Goal: Task Accomplishment & Management: Complete application form

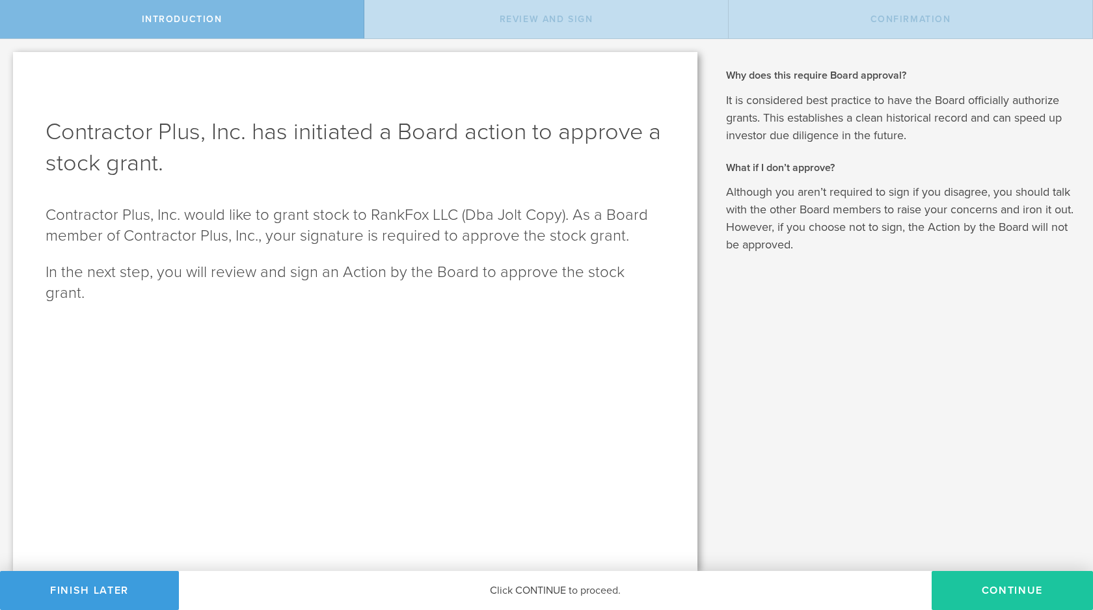
click at [966, 577] on button "Continue" at bounding box center [1011, 590] width 161 height 39
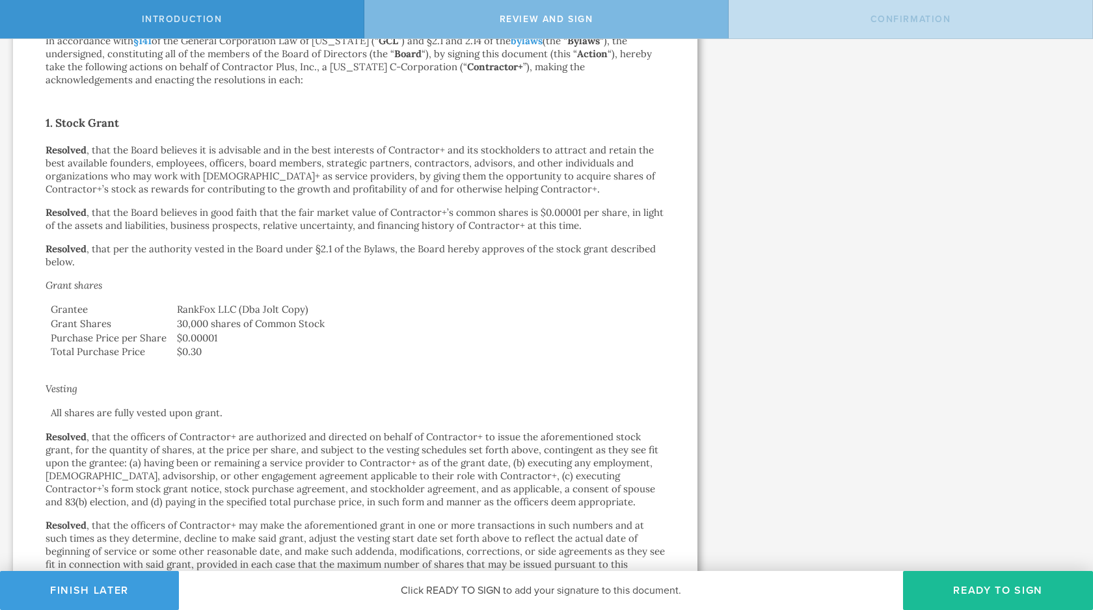
scroll to position [198, 0]
click at [262, 315] on td "RankFox LLC (Dba Jolt Copy)" at bounding box center [418, 310] width 493 height 14
drag, startPoint x: 235, startPoint y: 312, endPoint x: 175, endPoint y: 308, distance: 60.7
click at [175, 308] on td "RankFox LLC (Dba Jolt Copy)" at bounding box center [418, 310] width 493 height 14
copy td "RankFox LLC"
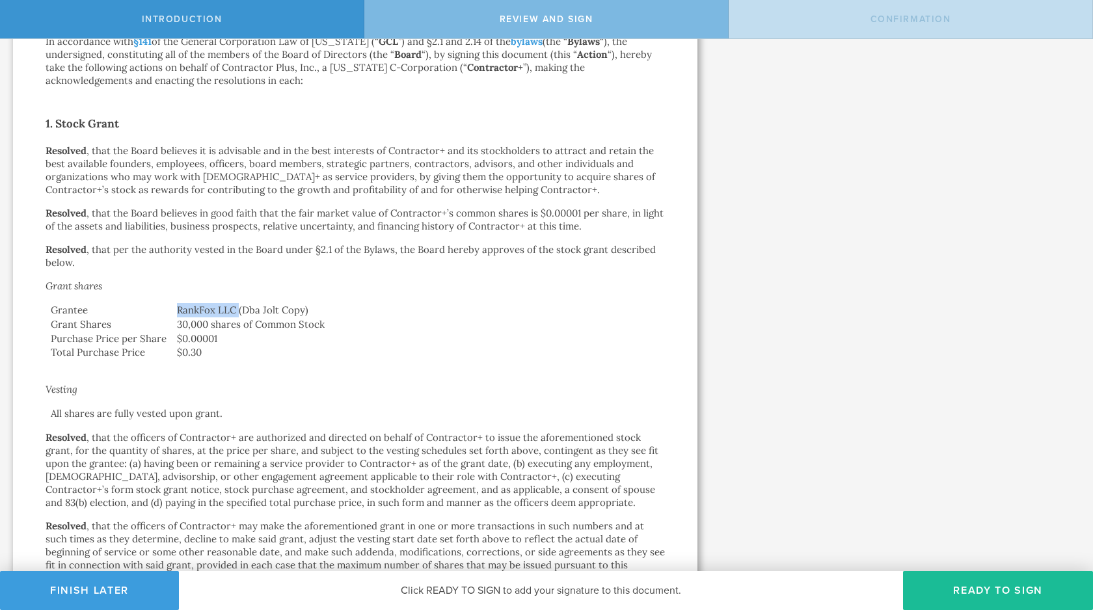
scroll to position [790, 0]
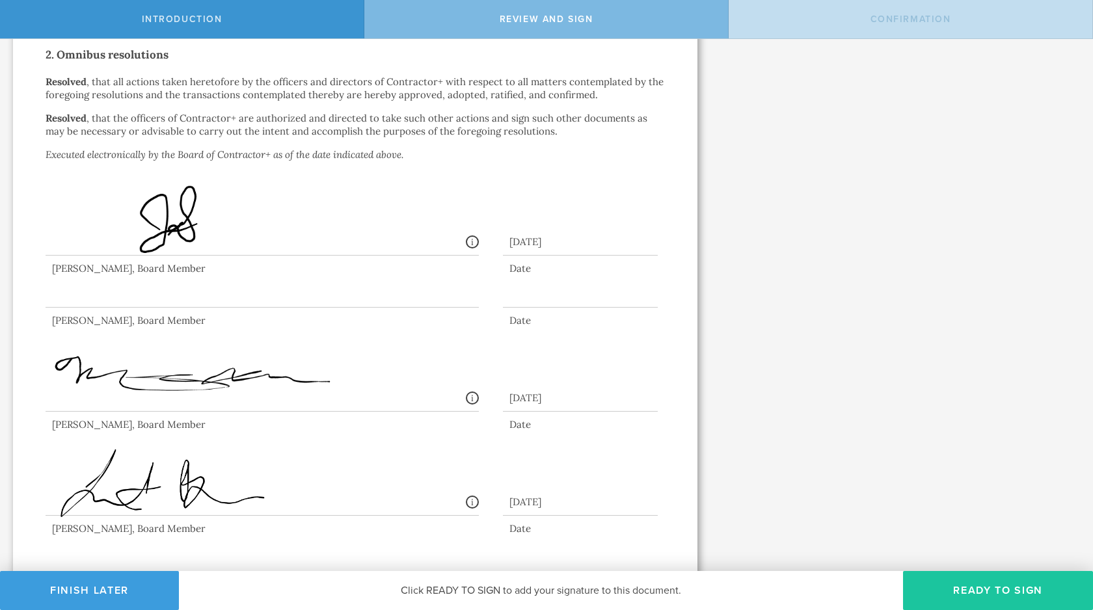
click at [982, 592] on button "Ready to Sign" at bounding box center [998, 590] width 190 height 39
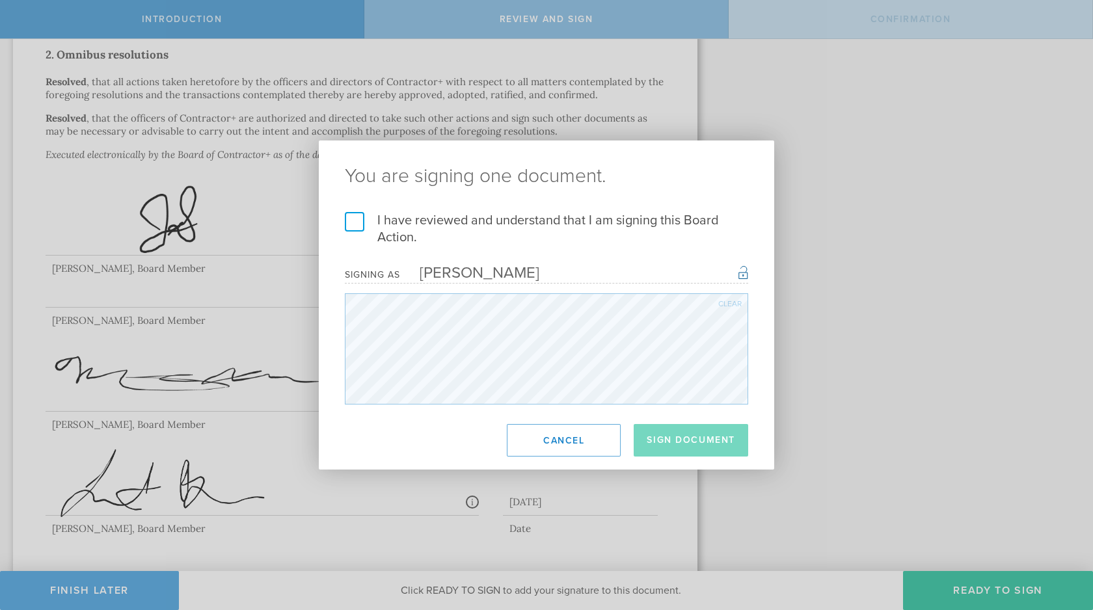
click at [356, 224] on label "I have reviewed and understand that I am signing this Board Action." at bounding box center [546, 229] width 403 height 34
click at [0, 0] on input "I have reviewed and understand that I am signing this Board Action." at bounding box center [0, 0] width 0 height 0
click at [682, 440] on button "Sign Document" at bounding box center [690, 440] width 114 height 33
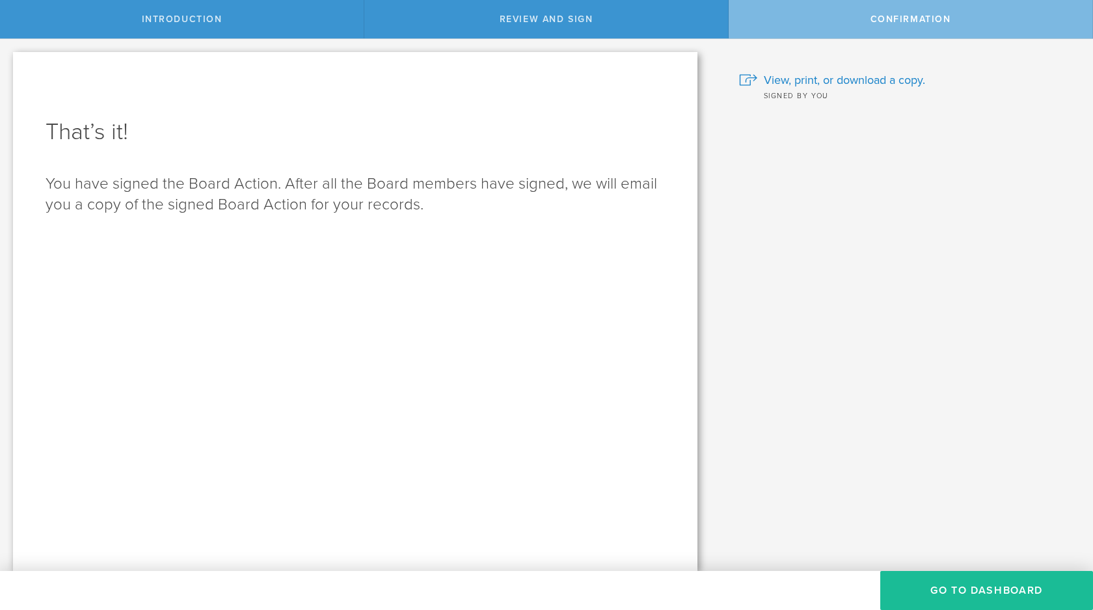
scroll to position [0, 0]
click at [946, 592] on button "Go to Dashboard" at bounding box center [986, 590] width 213 height 39
